Goal: Information Seeking & Learning: Check status

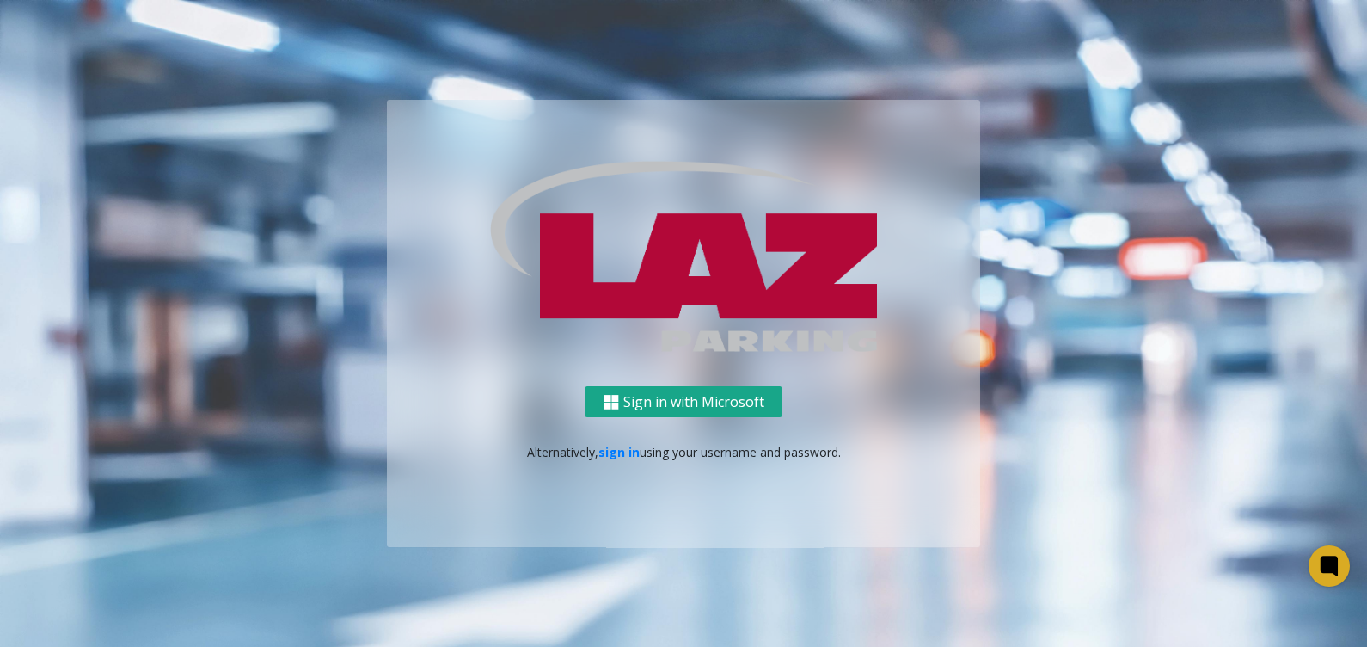
click at [692, 403] on button "Sign in with Microsoft" at bounding box center [684, 402] width 198 height 32
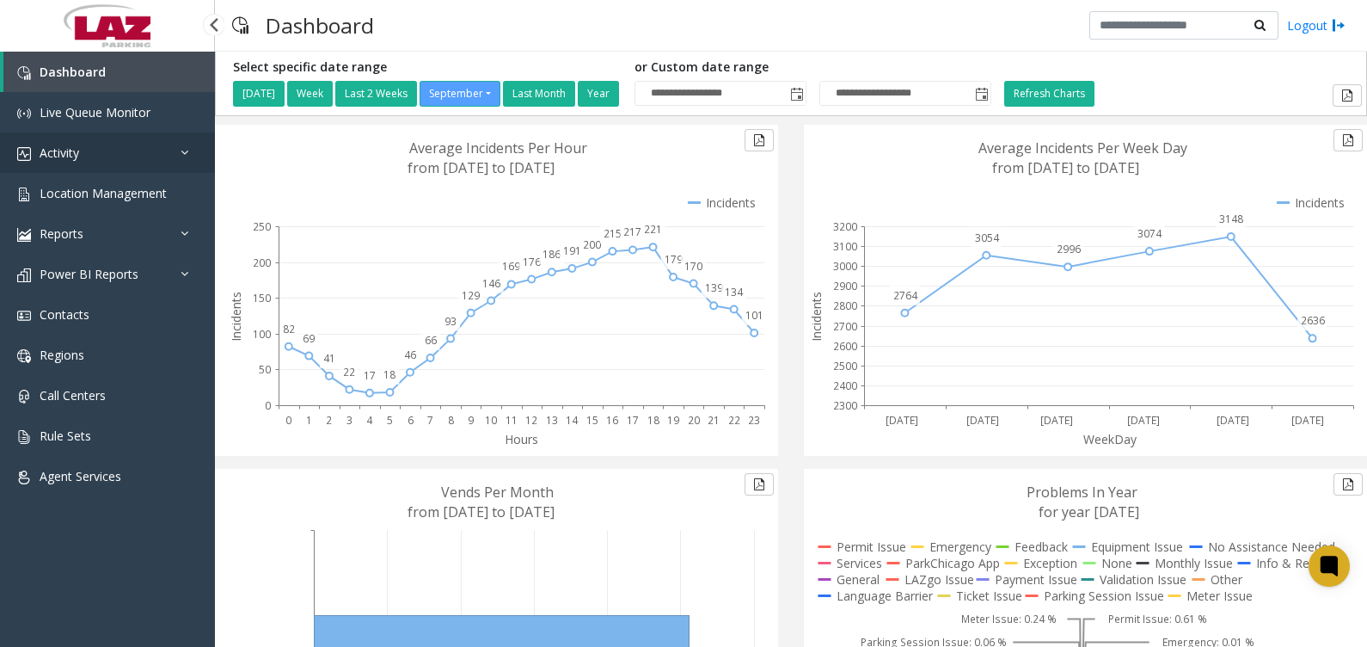
click at [73, 152] on span "Activity" at bounding box center [60, 152] width 40 height 16
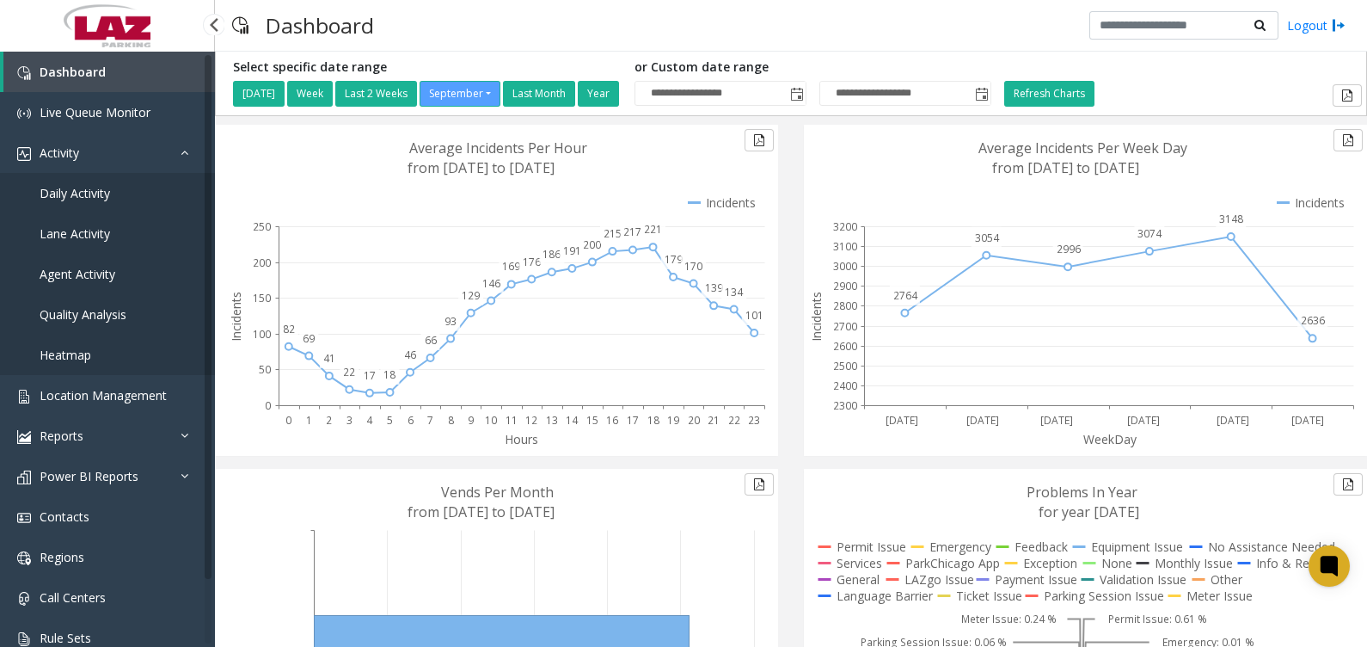
click at [64, 241] on span "Lane Activity" at bounding box center [75, 233] width 71 height 16
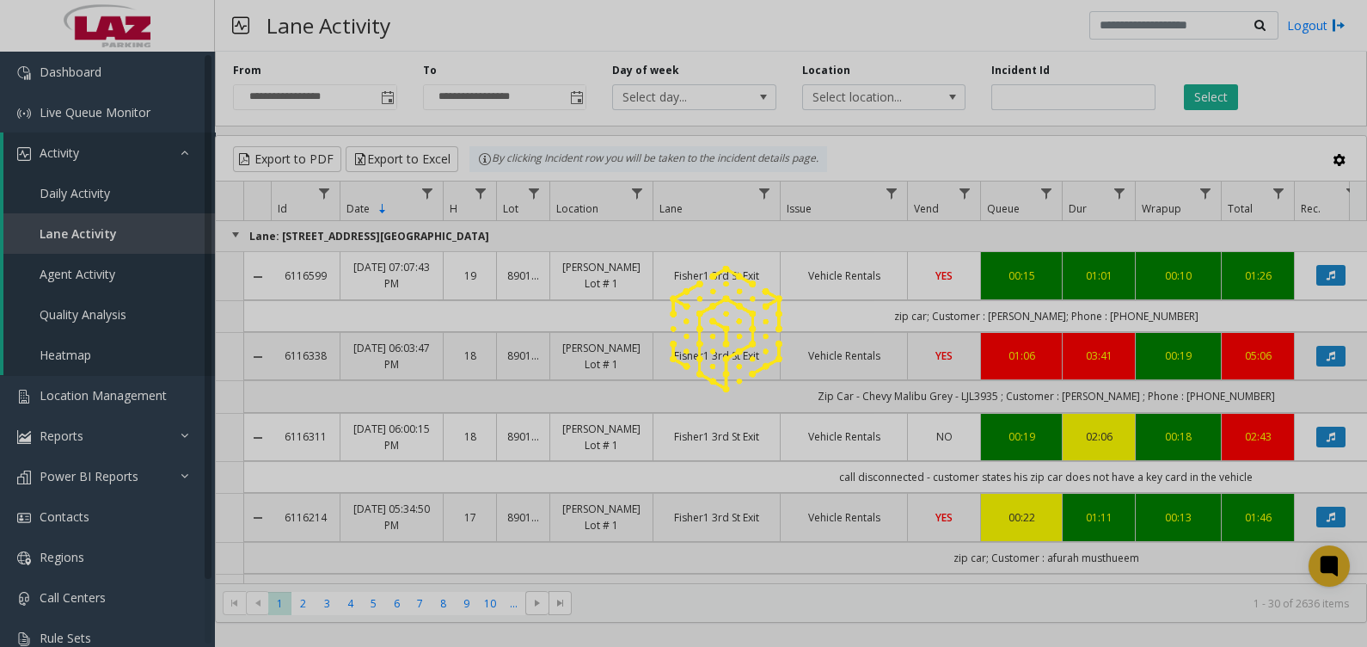
click at [868, 103] on div at bounding box center [683, 323] width 1367 height 647
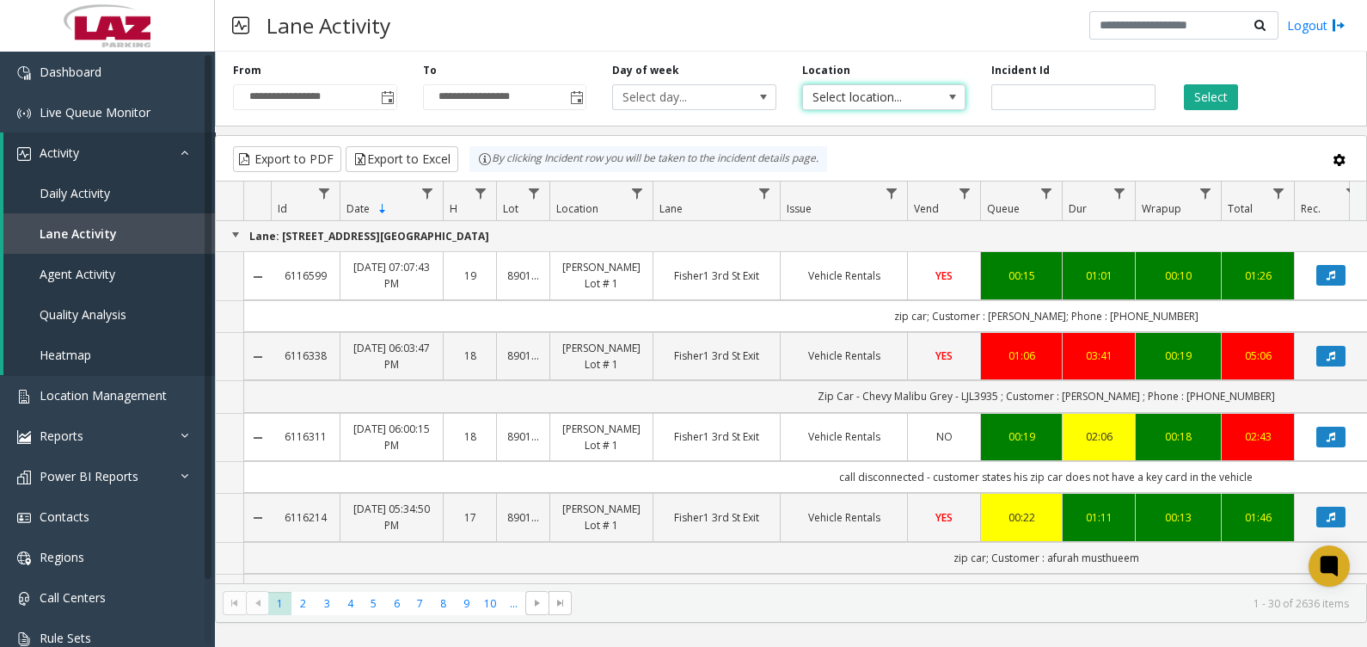
click at [868, 103] on span "Select location..." at bounding box center [868, 97] width 130 height 24
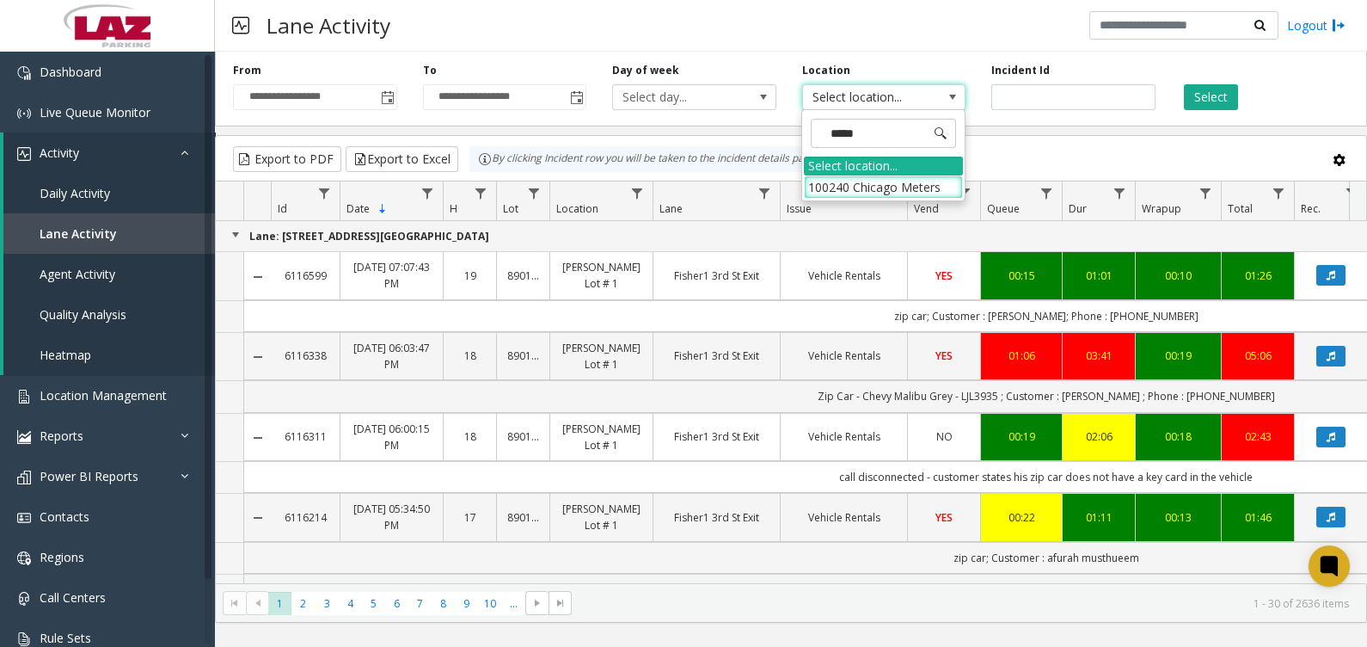
type input "******"
click at [923, 178] on li "100240 Chicago Meters" at bounding box center [883, 186] width 159 height 23
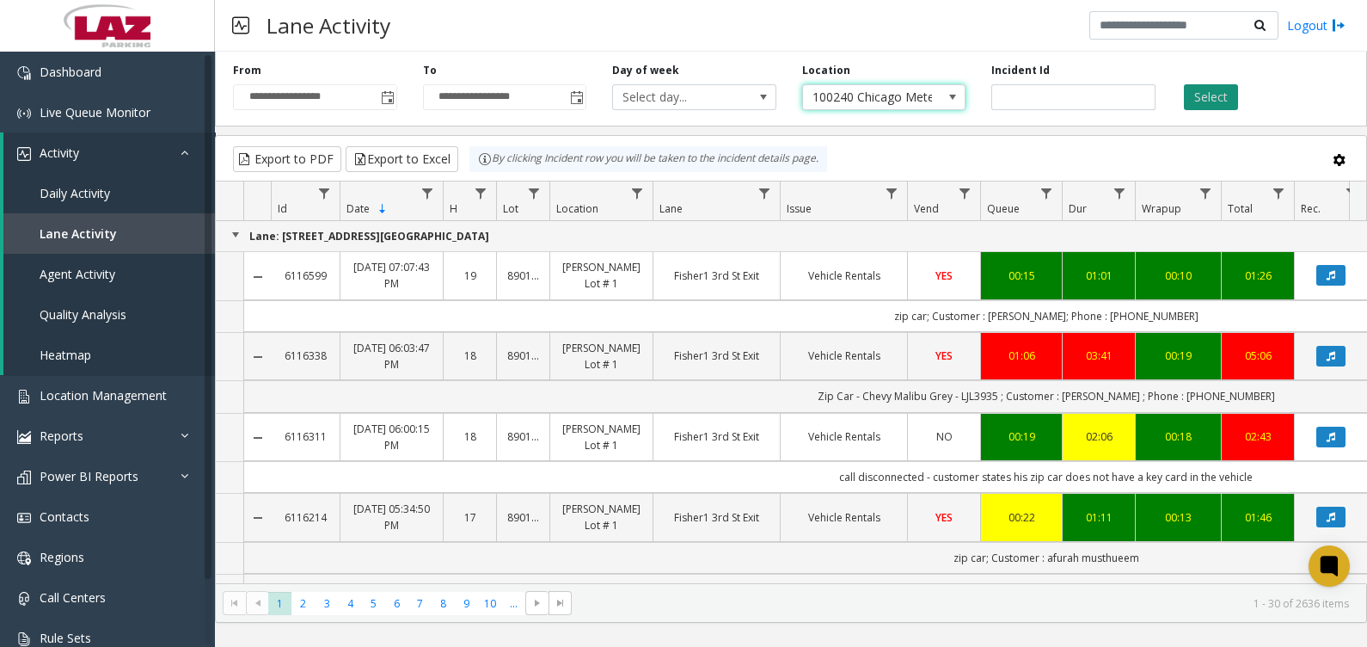
click at [1237, 95] on button "Select" at bounding box center [1211, 97] width 54 height 26
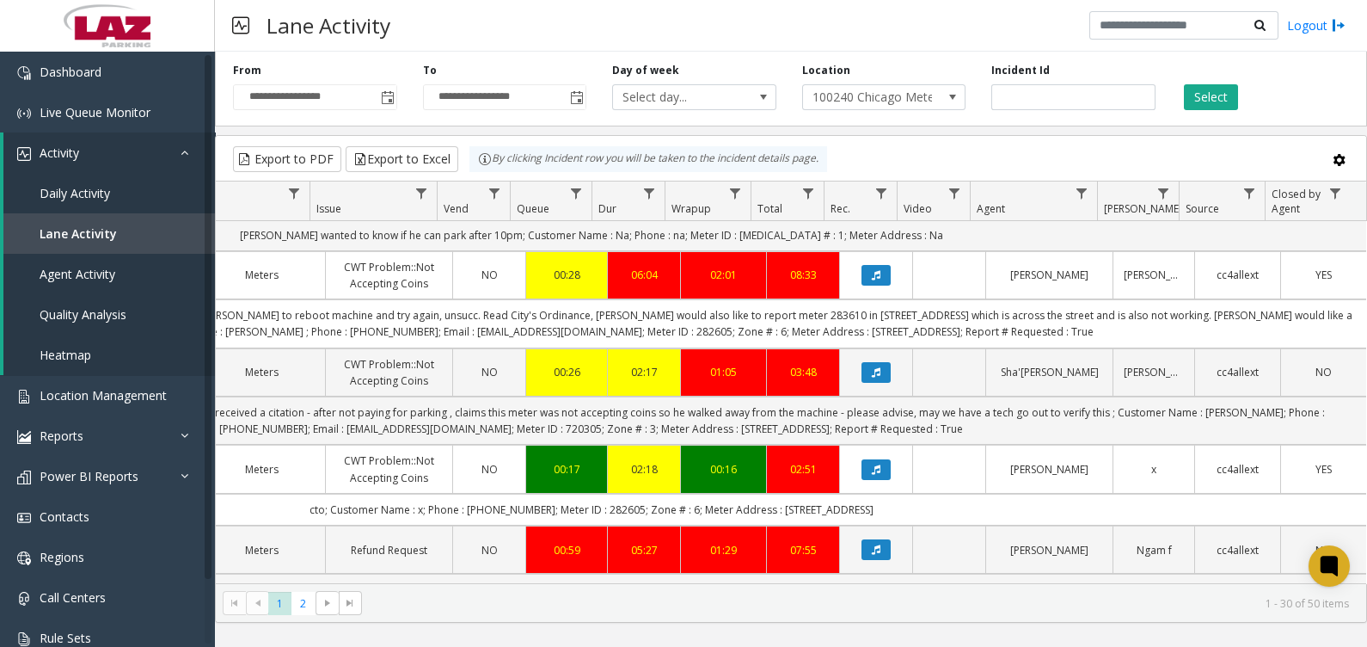
scroll to position [537, 470]
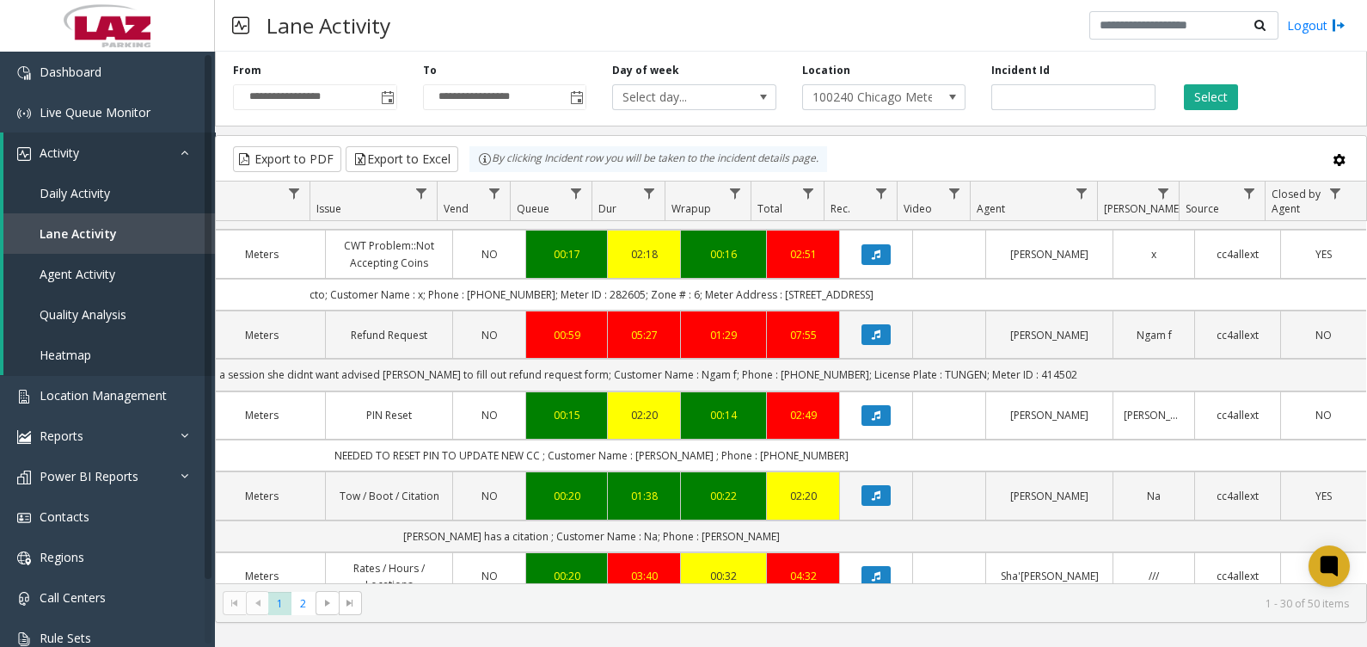
click at [1002, 283] on td "cto; Customer Name : x; Phone : [PHONE_NUMBER]; Meter ID : 282605; Zone # : 6; …" at bounding box center [591, 295] width 1550 height 32
click at [995, 262] on td "[PERSON_NAME]" at bounding box center [1048, 254] width 127 height 48
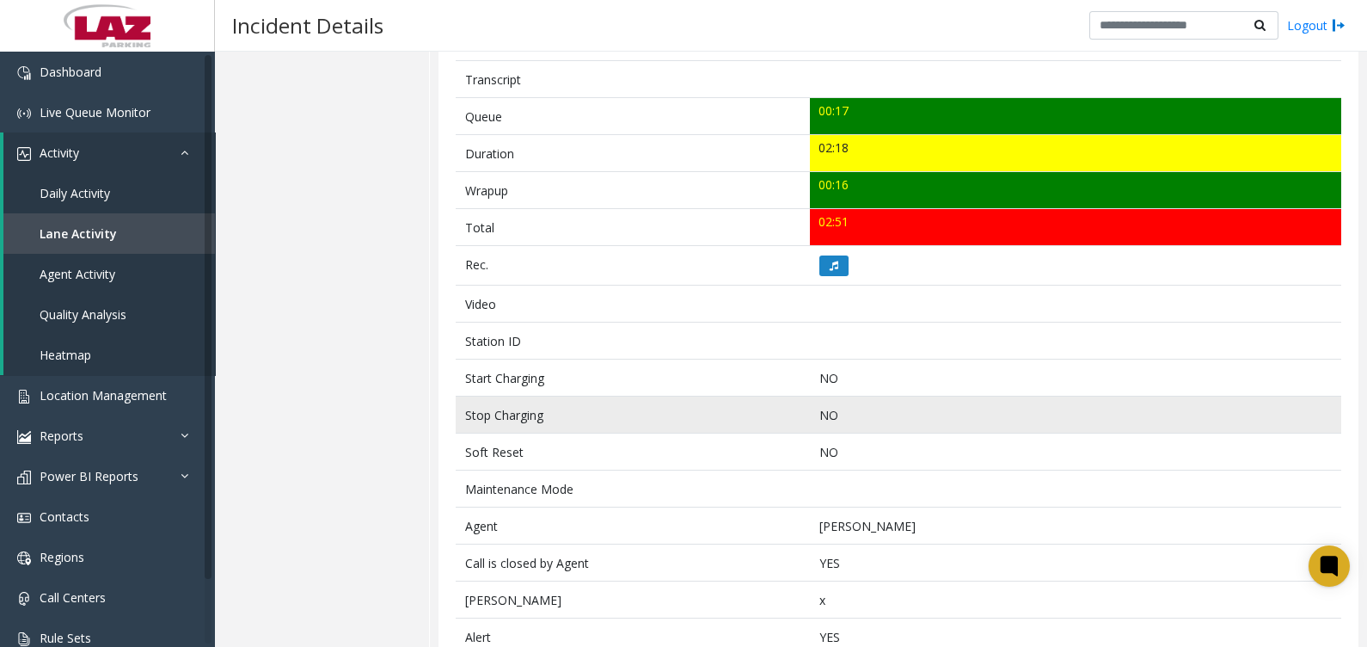
scroll to position [599, 0]
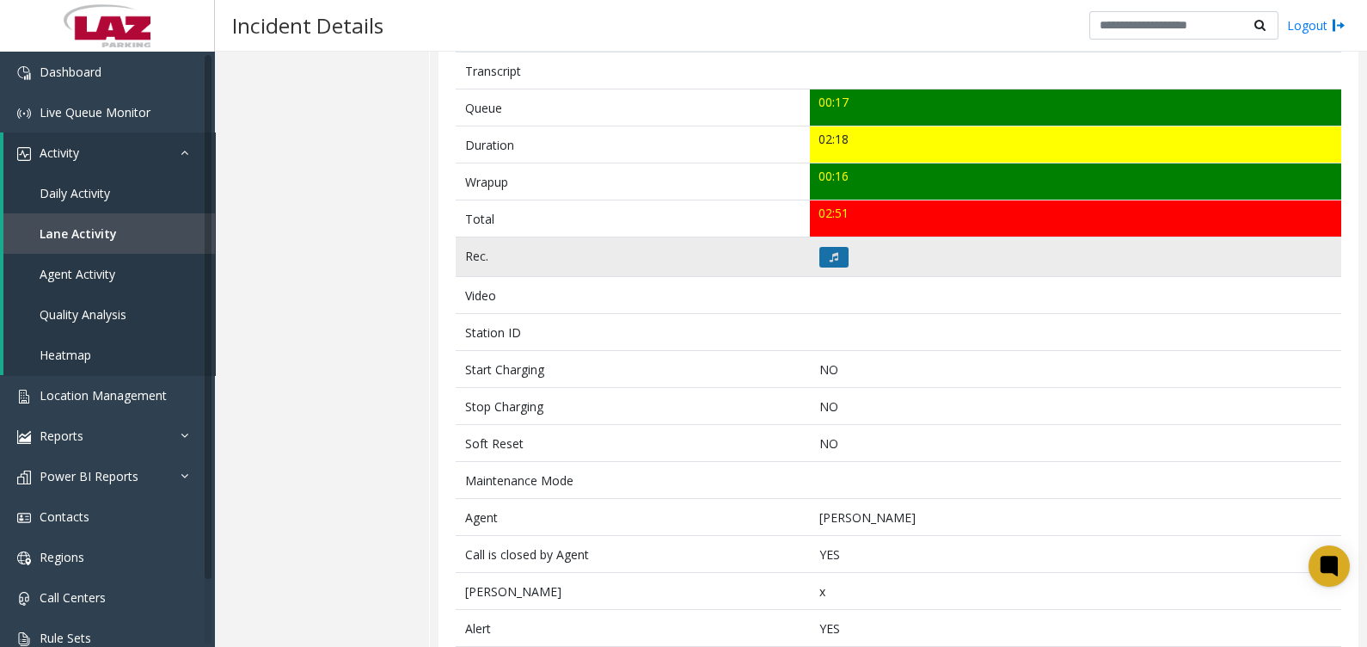
click at [835, 247] on button at bounding box center [834, 257] width 29 height 21
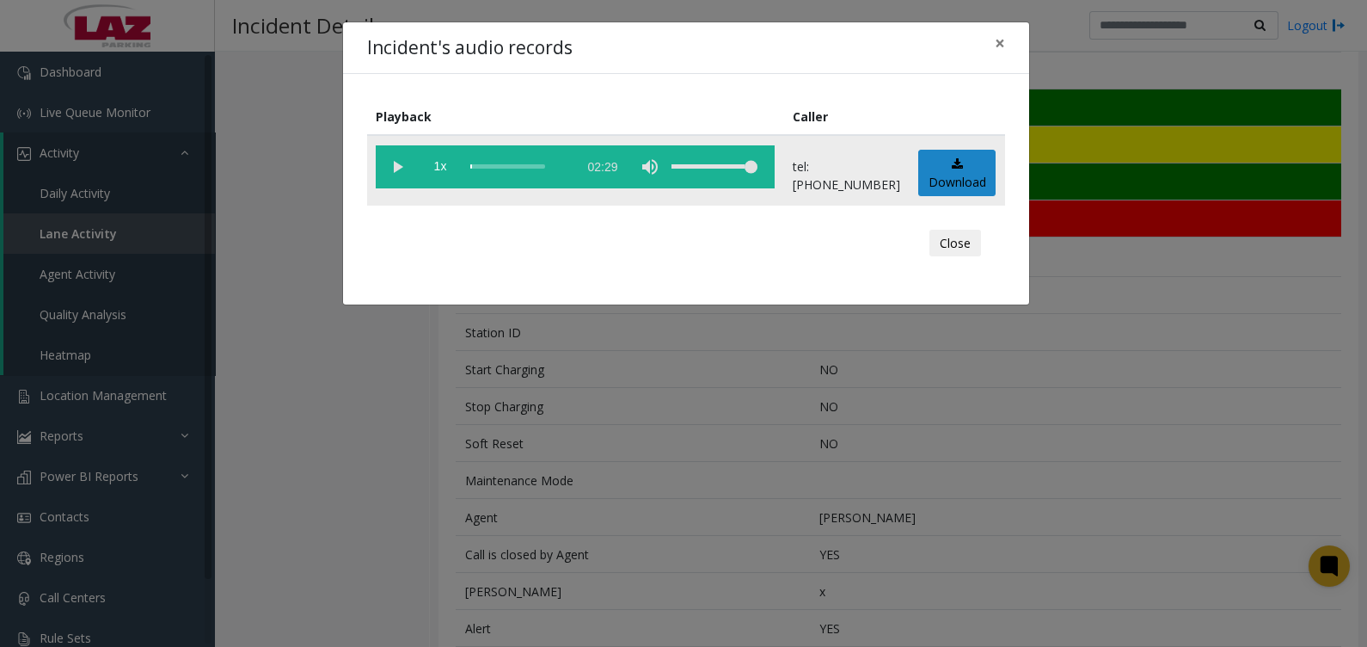
click at [396, 163] on vg-play-pause at bounding box center [397, 166] width 43 height 43
click at [381, 164] on vg-play-pause at bounding box center [397, 166] width 43 height 43
click at [965, 255] on div "Close" at bounding box center [686, 244] width 614 height 52
click at [966, 252] on button "Close" at bounding box center [956, 244] width 52 height 28
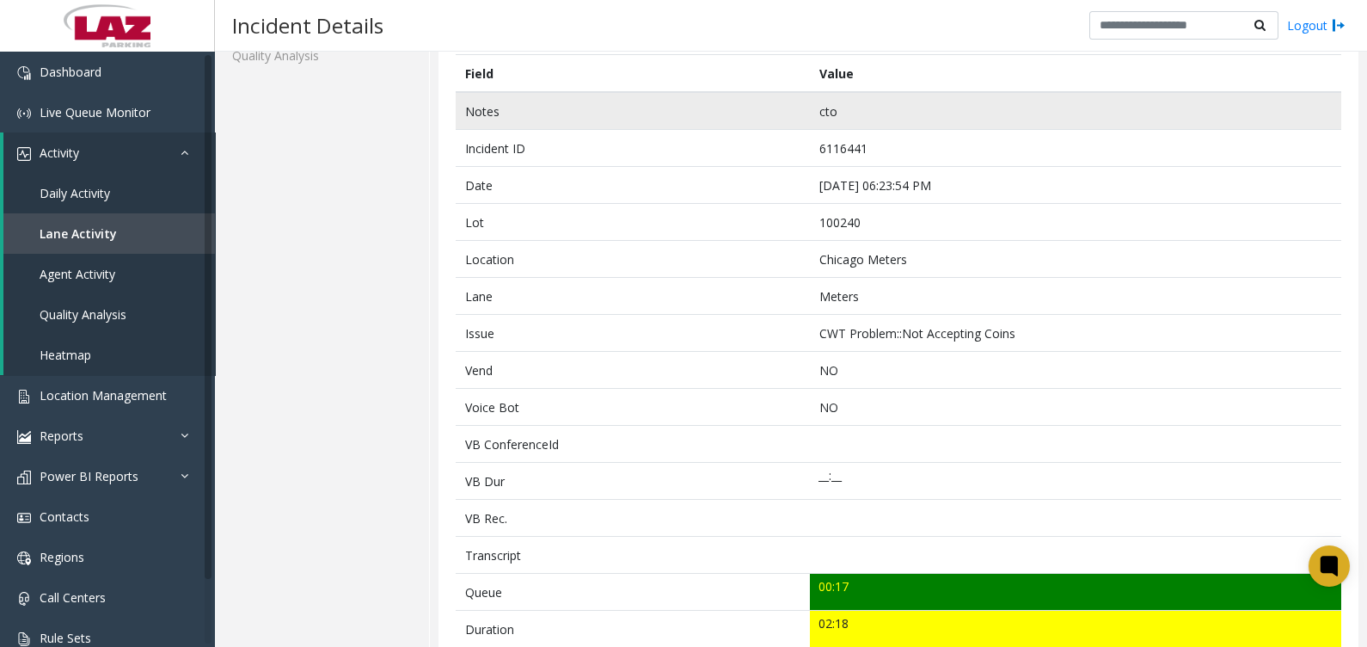
scroll to position [0, 0]
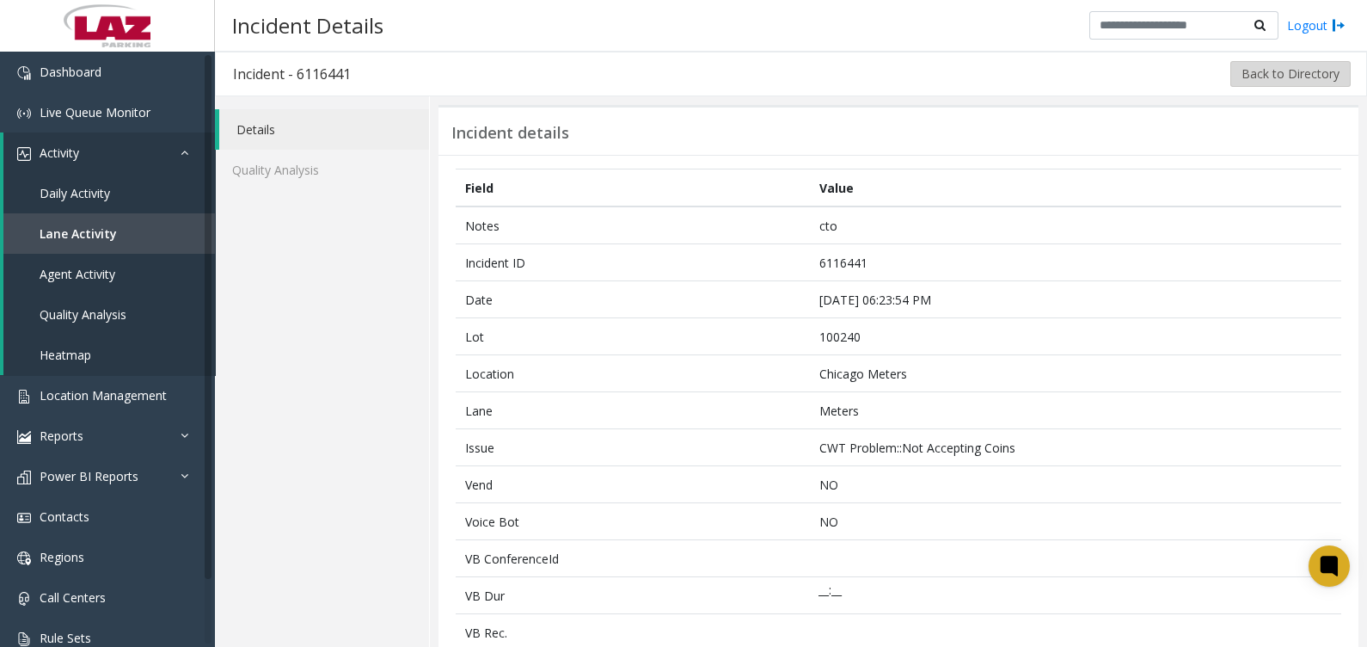
click at [1274, 80] on button "Back to Directory" at bounding box center [1291, 74] width 120 height 26
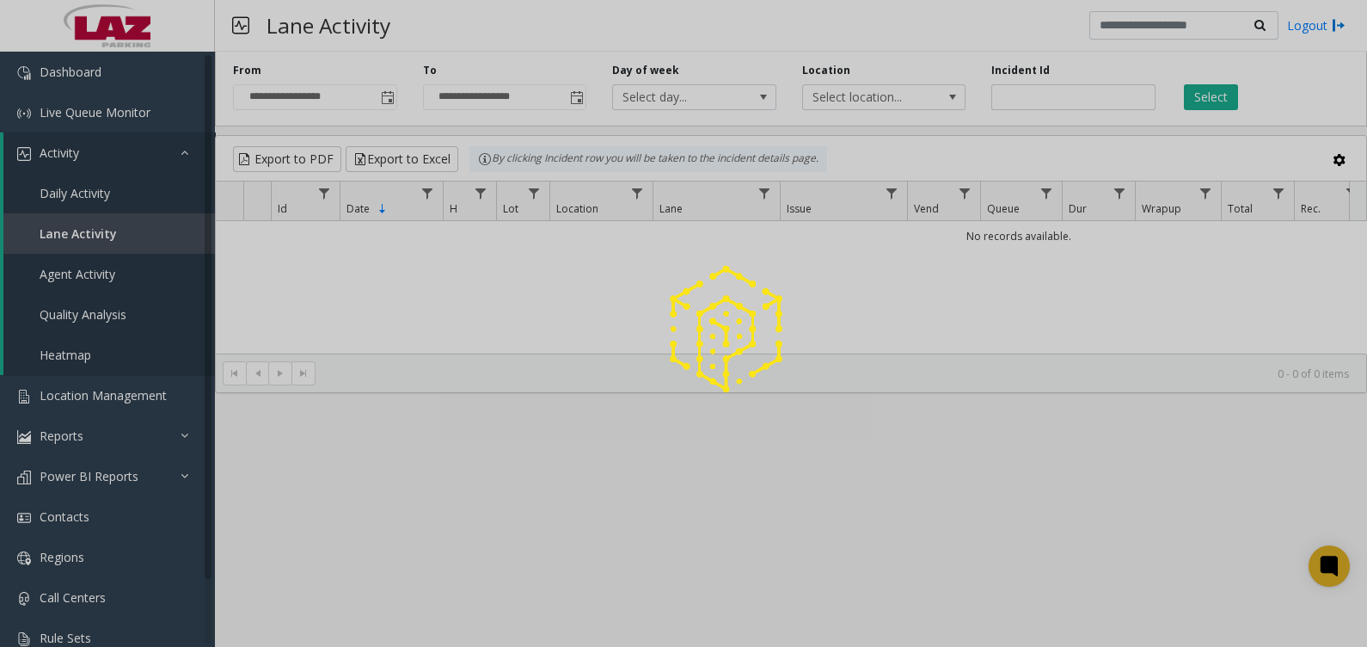
click at [1338, 21] on div at bounding box center [683, 323] width 1367 height 647
